Goal: Check status: Check status

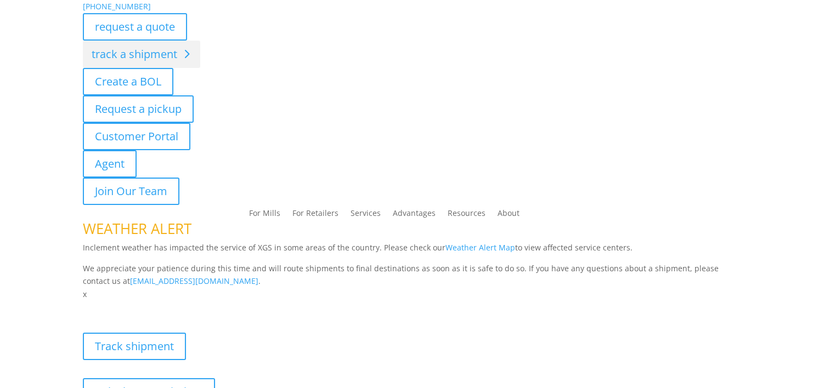
drag, startPoint x: 0, startPoint y: 0, endPoint x: 136, endPoint y: 47, distance: 143.8
click at [136, 47] on link "track a shipment" at bounding box center [141, 54] width 117 height 27
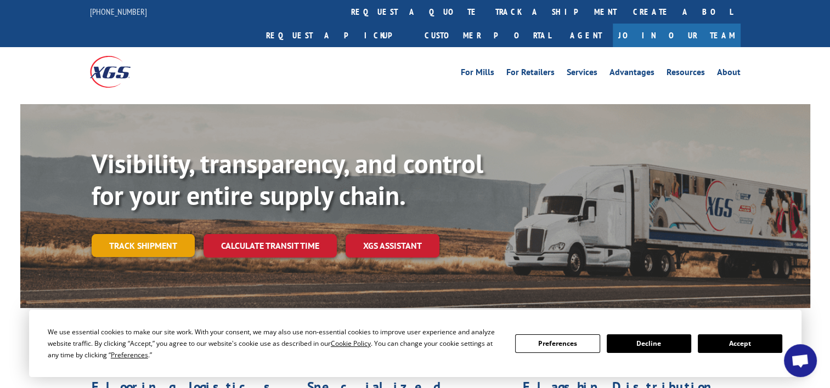
click at [160, 234] on link "Track shipment" at bounding box center [143, 245] width 103 height 23
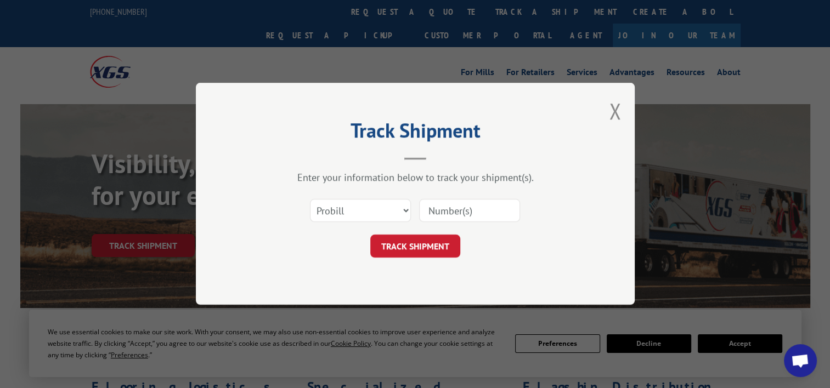
click at [449, 214] on input at bounding box center [469, 211] width 101 height 23
click at [457, 207] on input at bounding box center [469, 211] width 101 height 23
paste input "TFD-041249.A"
click at [457, 207] on input "TFD-041249.A" at bounding box center [469, 211] width 101 height 23
type input "TFD-041249.A"
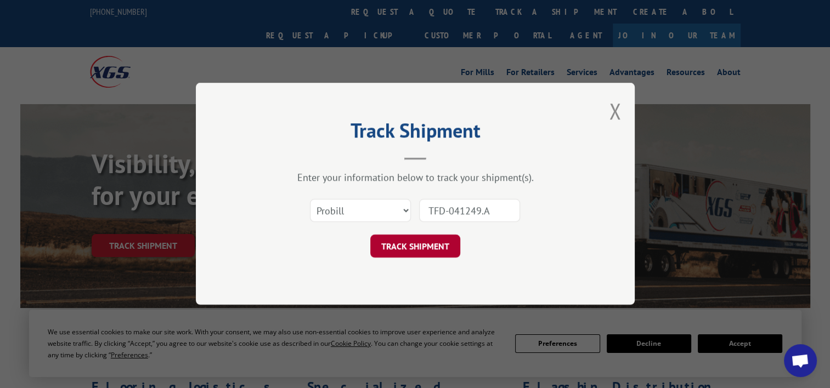
click at [425, 255] on button "TRACK SHIPMENT" at bounding box center [415, 246] width 90 height 23
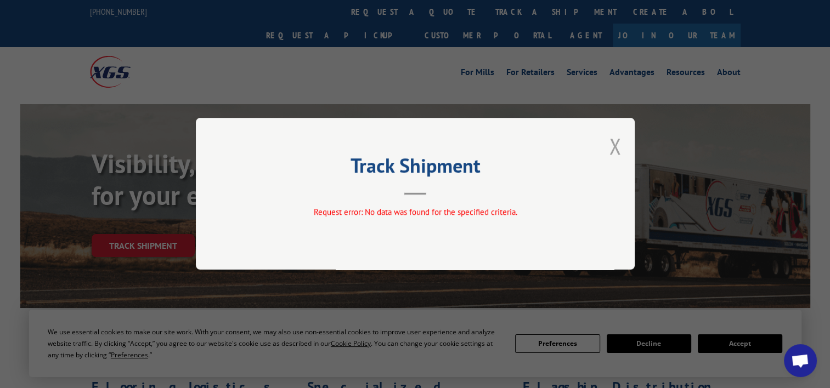
click at [615, 150] on button "Close modal" at bounding box center [615, 146] width 12 height 29
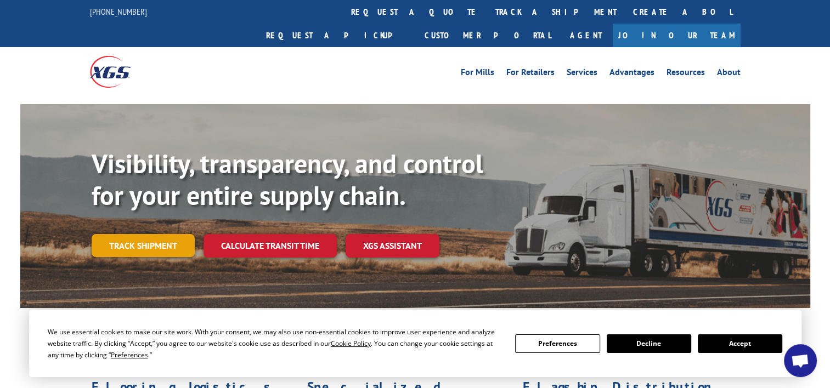
click at [180, 234] on link "Track shipment" at bounding box center [143, 245] width 103 height 23
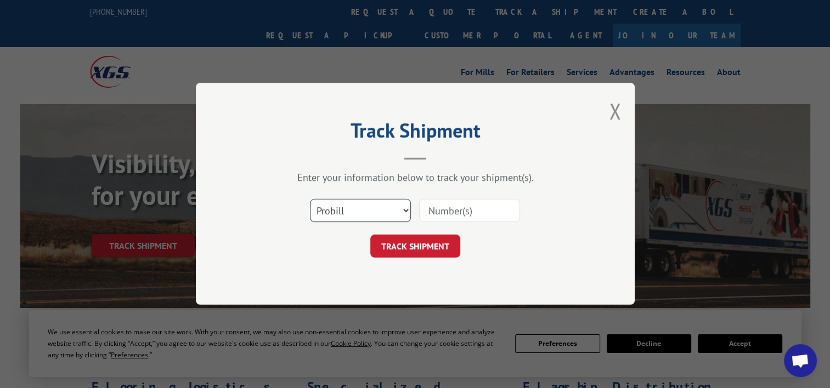
click at [404, 212] on select "Select category... Probill BOL PO" at bounding box center [360, 211] width 101 height 23
select select "bol"
click at [310, 200] on select "Select category... Probill BOL PO" at bounding box center [360, 211] width 101 height 23
click at [444, 211] on input at bounding box center [469, 211] width 101 height 23
paste input "TFD-041249.A"
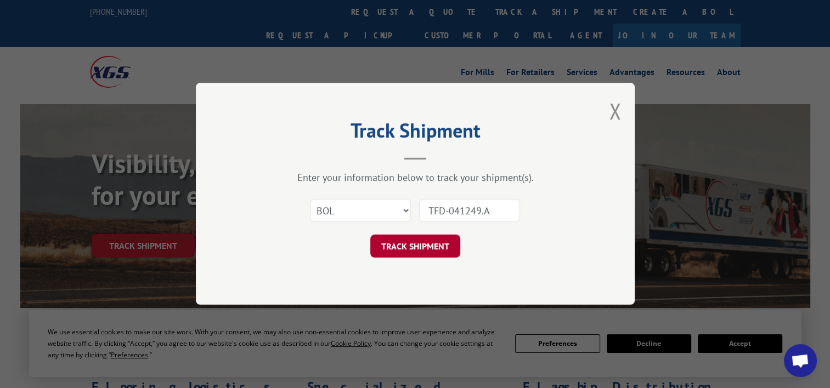
type input "TFD-041249.A"
click at [399, 249] on button "TRACK SHIPMENT" at bounding box center [415, 246] width 90 height 23
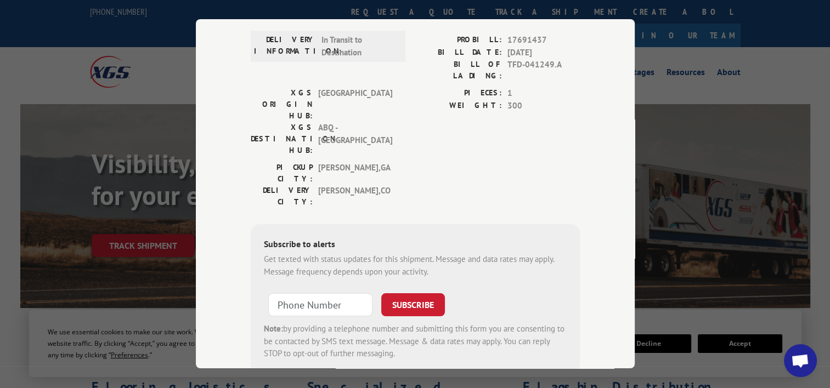
scroll to position [179, 0]
click at [322, 293] on input "+1 (___) ___-____" at bounding box center [320, 304] width 104 height 23
type input "[PHONE_NUMBER]"
click at [407, 293] on button "SUBSCRIBE" at bounding box center [413, 304] width 64 height 23
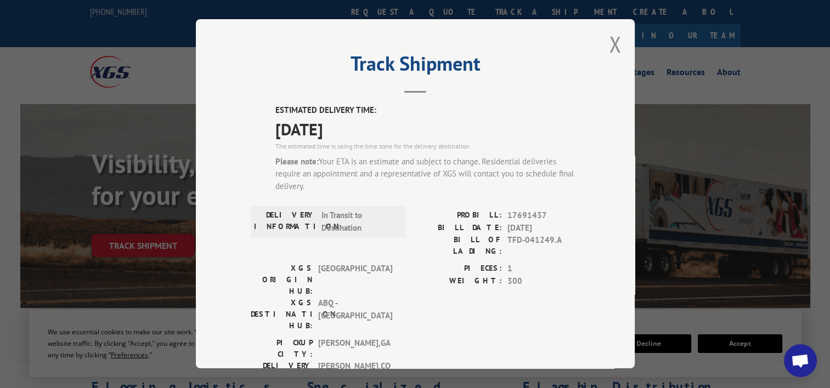
scroll to position [1, 0]
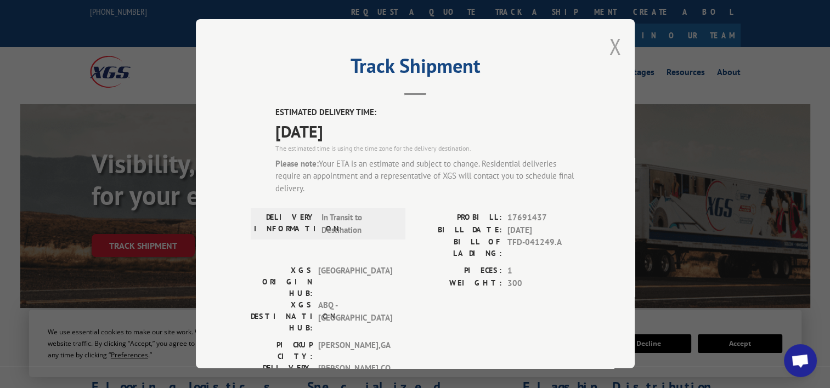
click at [609, 50] on button "Close modal" at bounding box center [615, 46] width 12 height 29
